Goal: Task Accomplishment & Management: Complete application form

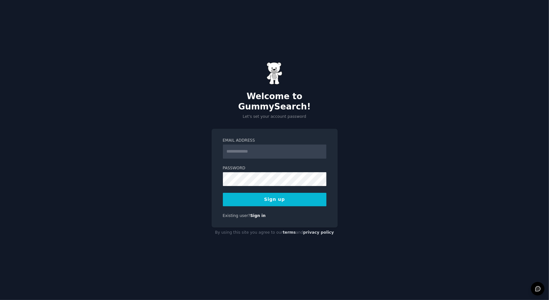
click at [247, 148] on input "Email Address" at bounding box center [275, 151] width 104 height 14
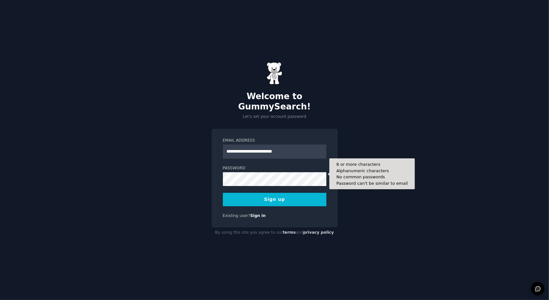
type input "**********"
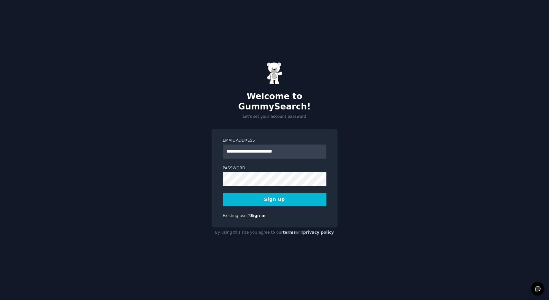
click at [364, 193] on div "**********" at bounding box center [274, 150] width 549 height 300
click at [294, 193] on button "Sign up" at bounding box center [275, 200] width 104 height 14
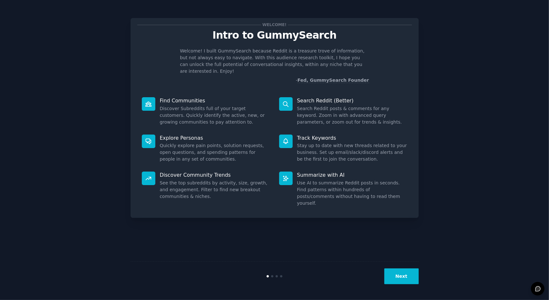
click at [391, 271] on button "Next" at bounding box center [401, 276] width 34 height 16
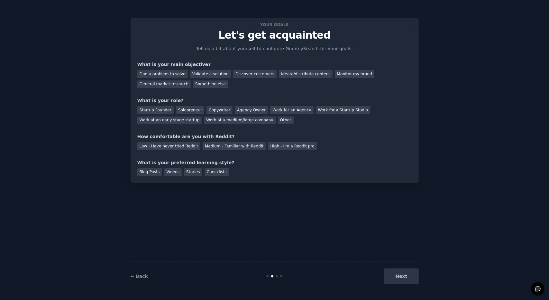
click at [393, 274] on div "Next" at bounding box center [370, 276] width 96 height 16
click at [191, 80] on div "General market research" at bounding box center [164, 84] width 54 height 8
click at [235, 109] on div "Agency Owner" at bounding box center [251, 110] width 33 height 8
click at [209, 148] on div "Medium - Familiar with Reddit" at bounding box center [234, 146] width 63 height 8
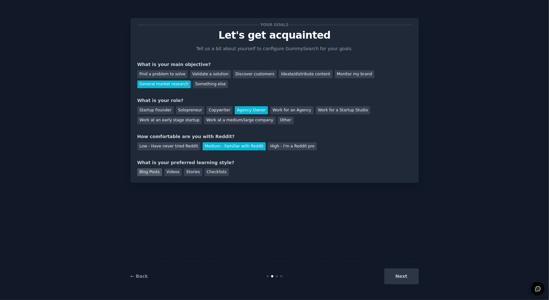
click at [149, 171] on div "Blog Posts" at bounding box center [149, 172] width 25 height 8
click at [161, 171] on div "Blog Posts Videos Stories Checklists" at bounding box center [274, 171] width 275 height 10
click at [171, 171] on div "Videos" at bounding box center [173, 172] width 18 height 8
click at [389, 278] on button "Next" at bounding box center [401, 276] width 34 height 16
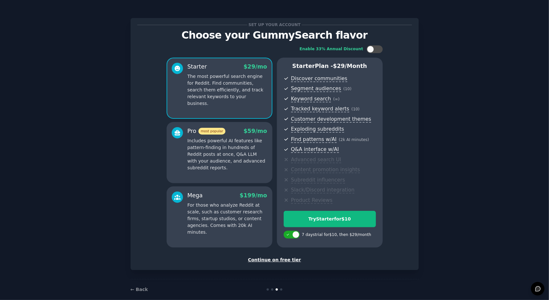
click at [278, 258] on div "Continue on free tier" at bounding box center [274, 259] width 275 height 7
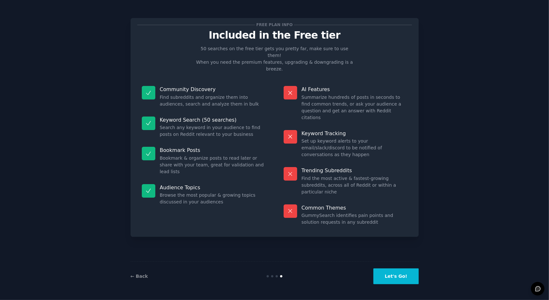
click at [396, 279] on button "Let's Go!" at bounding box center [395, 276] width 45 height 16
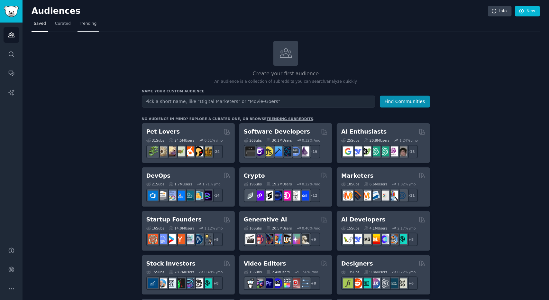
click at [81, 27] on link "Trending" at bounding box center [87, 25] width 21 height 13
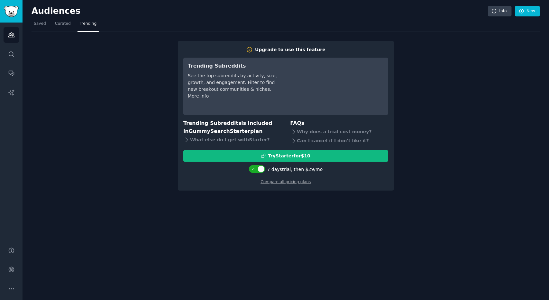
click at [50, 29] on nav "Saved Curated Trending" at bounding box center [286, 25] width 508 height 13
click at [45, 29] on link "Saved" at bounding box center [40, 25] width 17 height 13
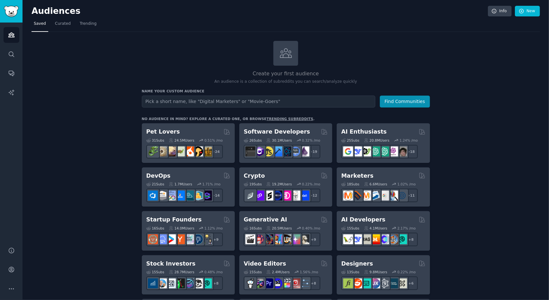
click at [200, 98] on input "text" at bounding box center [258, 101] width 233 height 12
click at [380, 95] on button "Find Communities" at bounding box center [405, 101] width 50 height 12
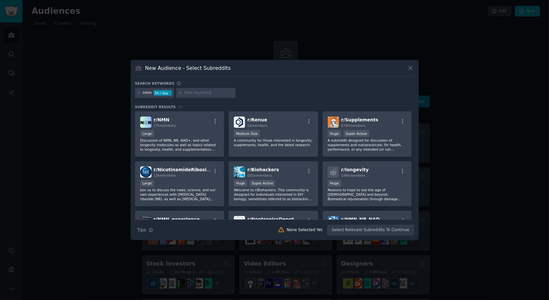
click at [150, 93] on div "nmn 34 / day" at bounding box center [154, 93] width 39 height 10
click at [149, 93] on div "nmn" at bounding box center [147, 93] width 9 height 6
click at [150, 93] on div "nmn 34 / day" at bounding box center [154, 93] width 39 height 10
click at [186, 94] on input "text" at bounding box center [208, 93] width 49 height 6
click at [413, 68] on icon at bounding box center [410, 68] width 7 height 7
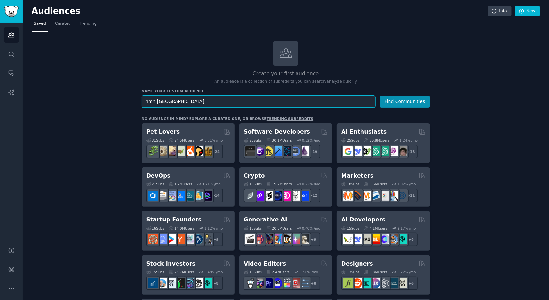
type input "nmn [GEOGRAPHIC_DATA]"
click at [380, 95] on button "Find Communities" at bounding box center [405, 101] width 50 height 12
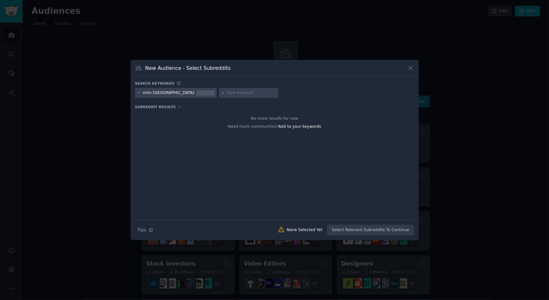
click at [412, 70] on icon at bounding box center [410, 68] width 7 height 7
